Goal: Find specific page/section: Find specific page/section

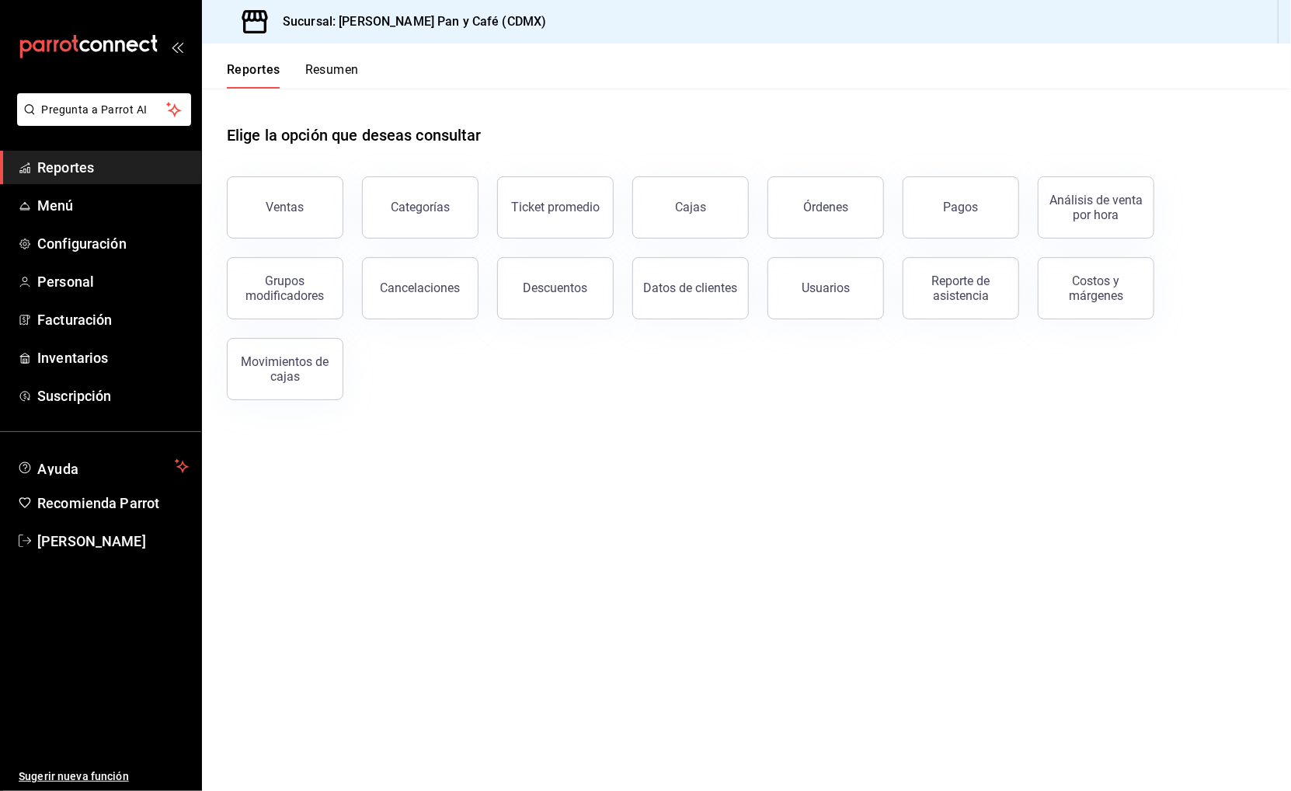
click at [348, 64] on button "Resumen" at bounding box center [332, 75] width 54 height 26
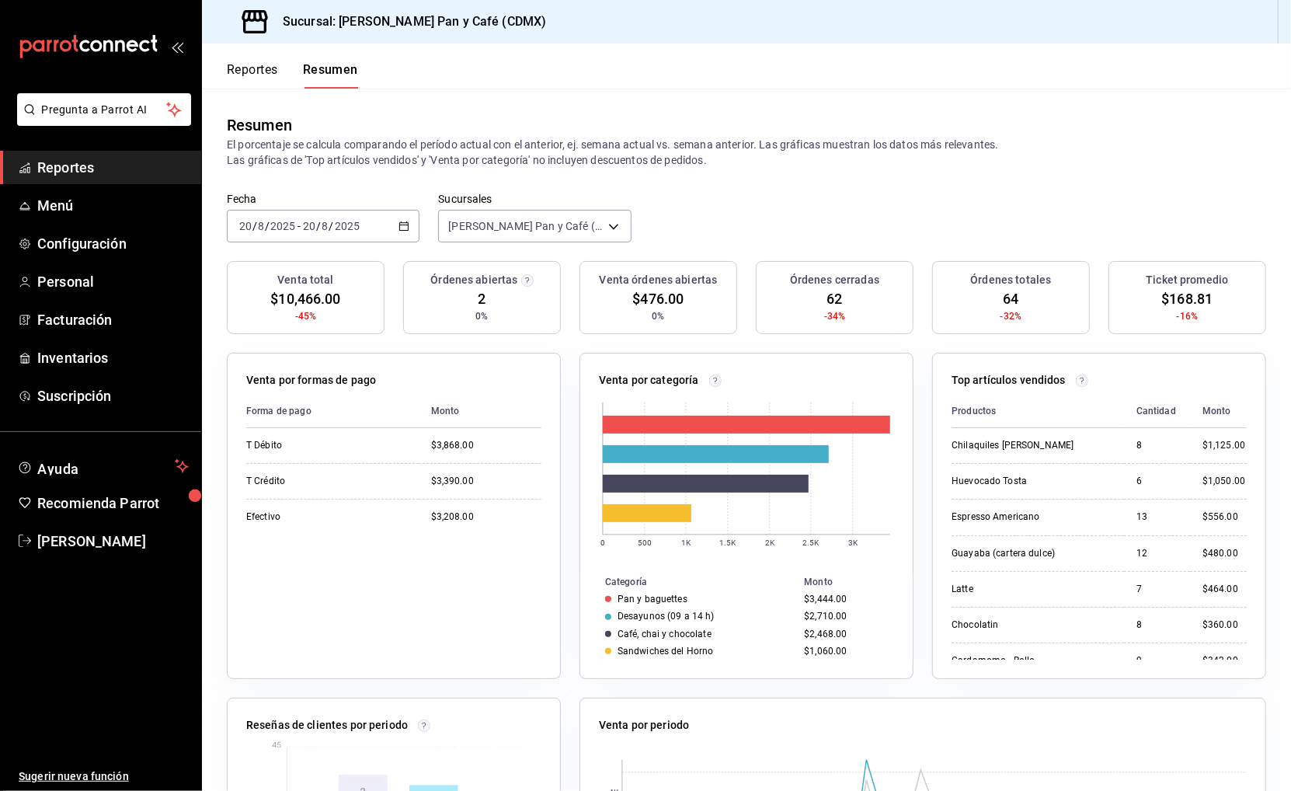
click at [252, 66] on button "Reportes" at bounding box center [252, 75] width 51 height 26
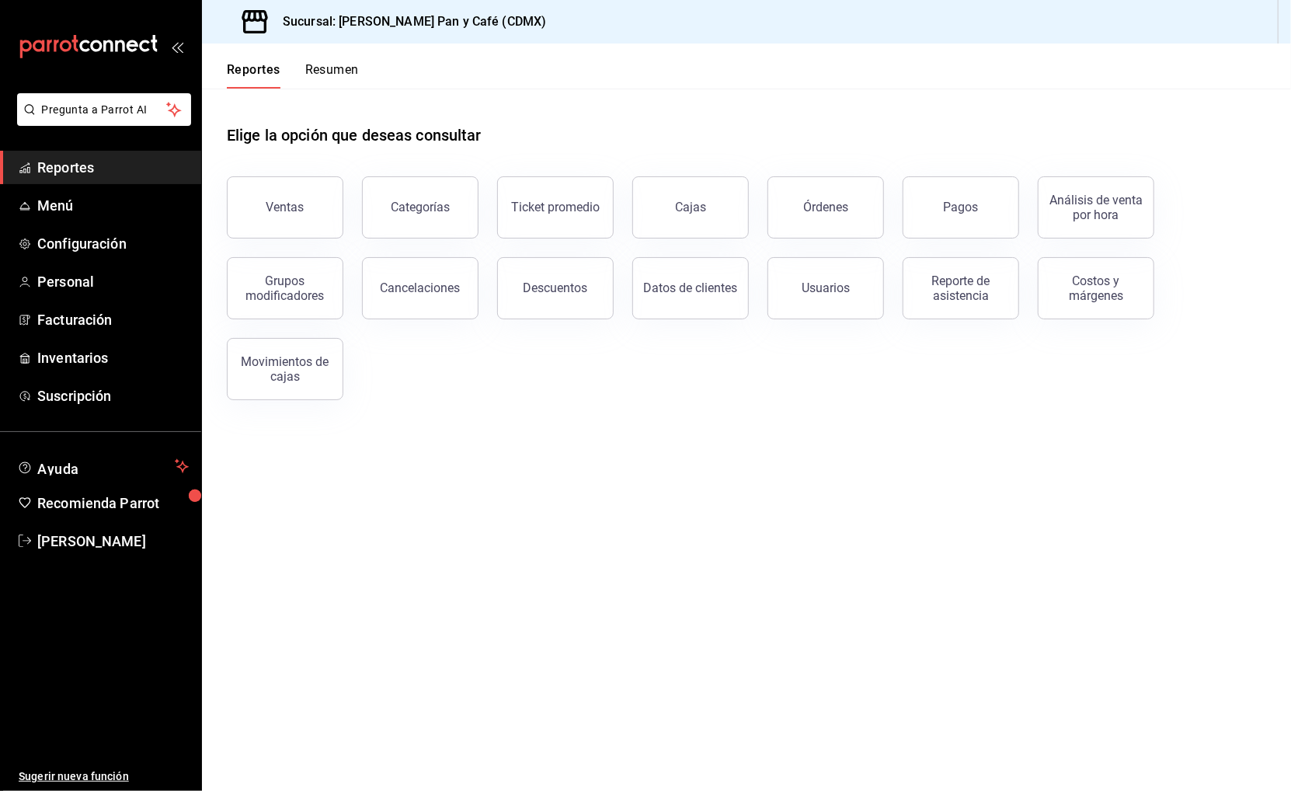
click at [683, 530] on main "Elige la opción que deseas consultar Ventas Categorías Ticket promedio Cajas Ór…" at bounding box center [746, 440] width 1089 height 702
click at [333, 71] on button "Resumen" at bounding box center [332, 75] width 54 height 26
